Goal: Transaction & Acquisition: Purchase product/service

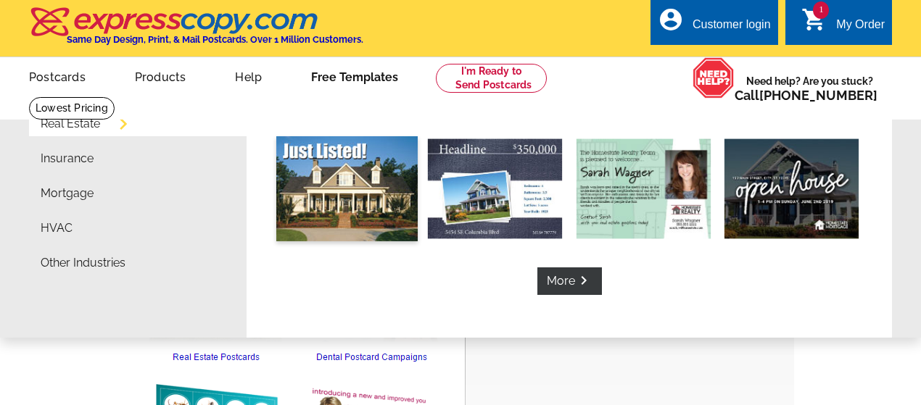
click at [352, 209] on img at bounding box center [346, 188] width 141 height 105
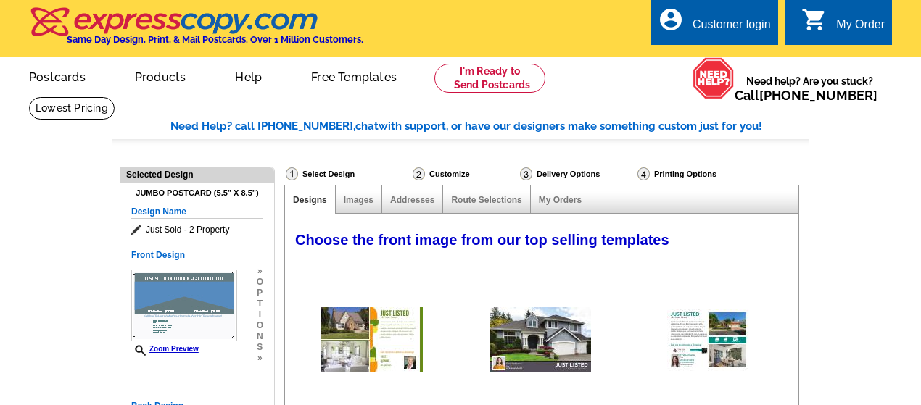
select select "1"
select select "2"
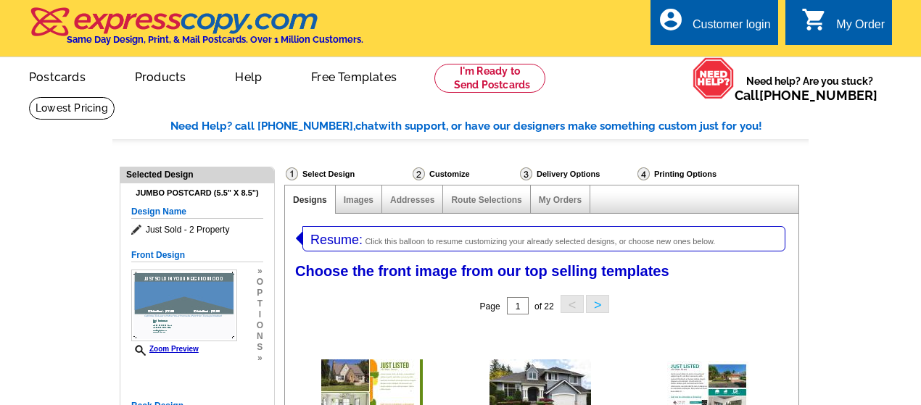
select select "785"
select select "788"
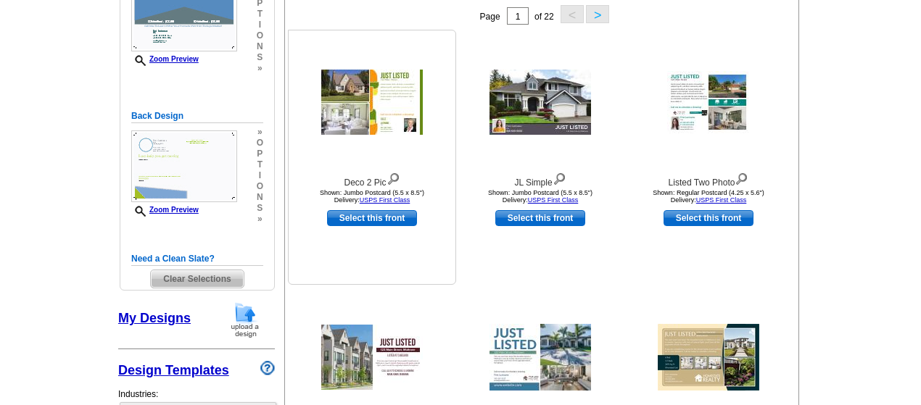
click at [344, 100] on img at bounding box center [372, 102] width 102 height 65
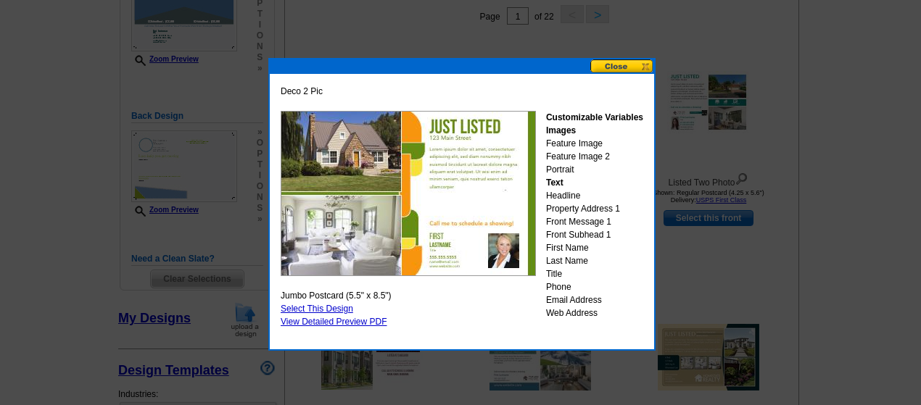
click at [159, 317] on div at bounding box center [460, 57] width 921 height 695
click at [594, 112] on strong "Customizable Variables" at bounding box center [594, 117] width 97 height 10
click at [642, 56] on div at bounding box center [460, 57] width 921 height 695
click at [745, 62] on div at bounding box center [460, 57] width 921 height 695
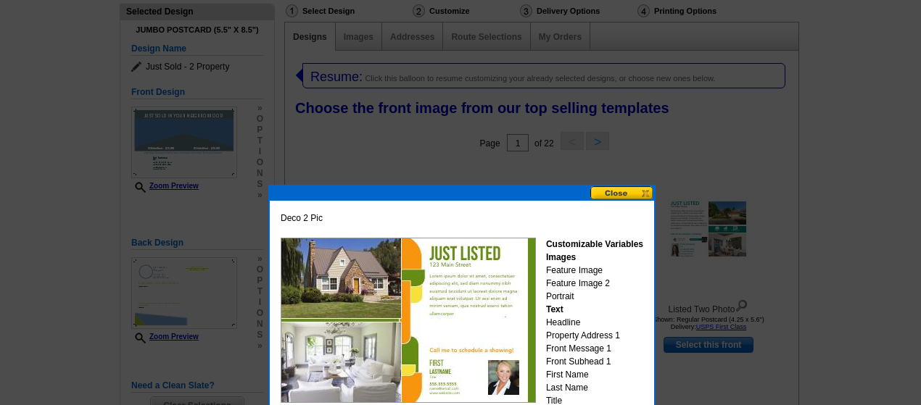
scroll to position [0, 0]
